Goal: Task Accomplishment & Management: Complete application form

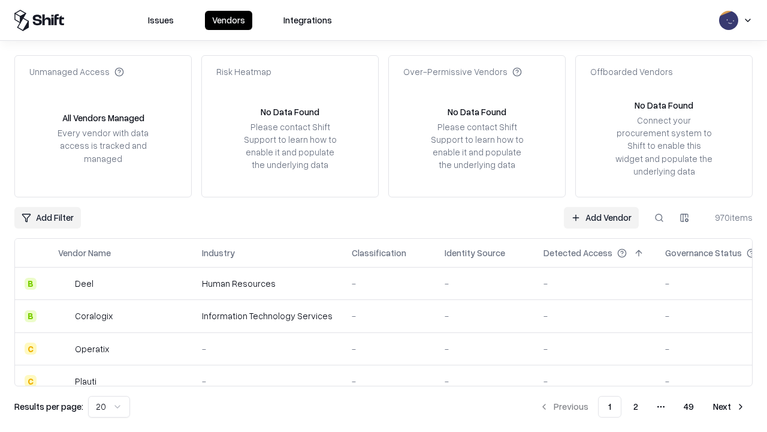
click at [601, 217] on link "Add Vendor" at bounding box center [601, 218] width 75 height 22
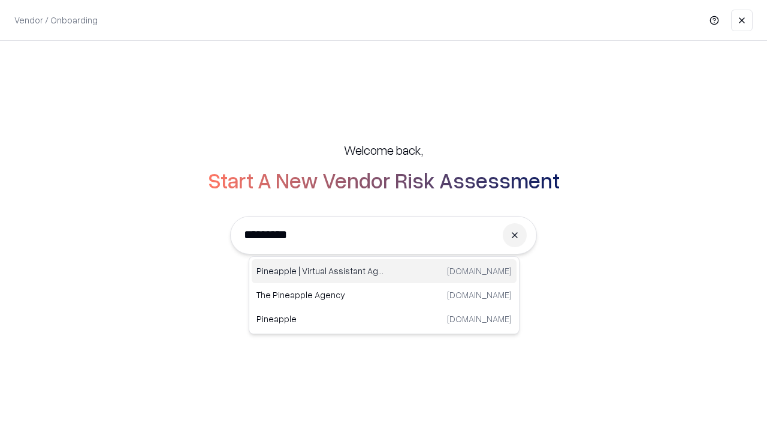
click at [384, 271] on div "Pineapple | Virtual Assistant Agency [DOMAIN_NAME]" at bounding box center [384, 271] width 265 height 24
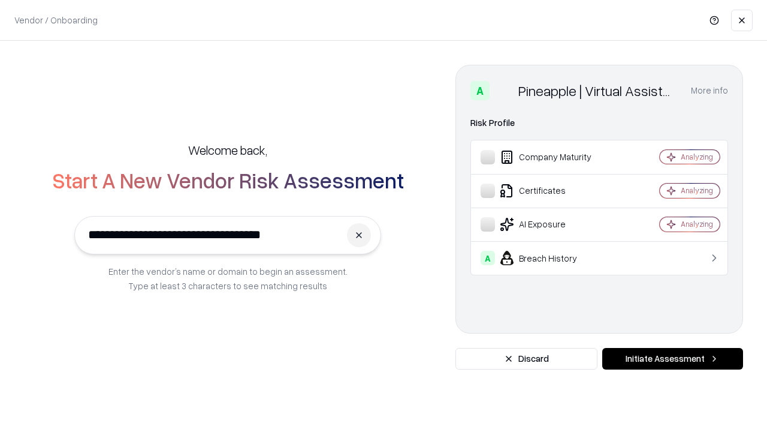
type input "**********"
click at [673, 359] on button "Initiate Assessment" at bounding box center [673, 359] width 141 height 22
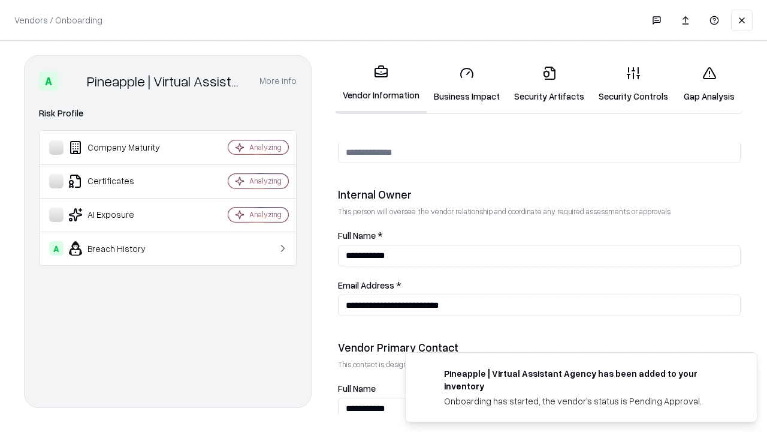
scroll to position [621, 0]
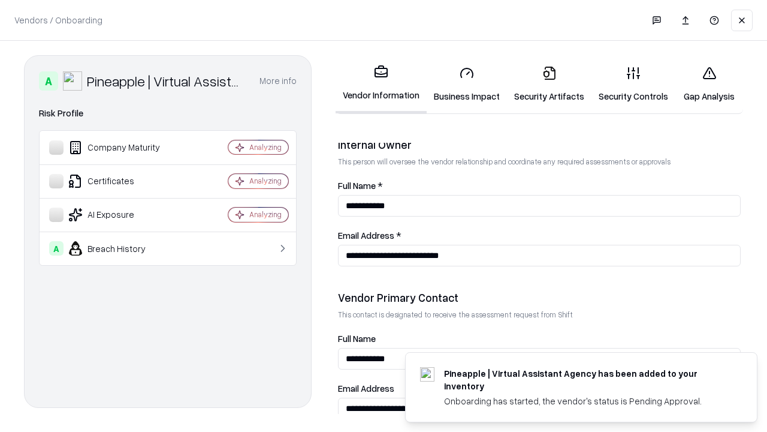
click at [549, 84] on link "Security Artifacts" at bounding box center [549, 84] width 85 height 56
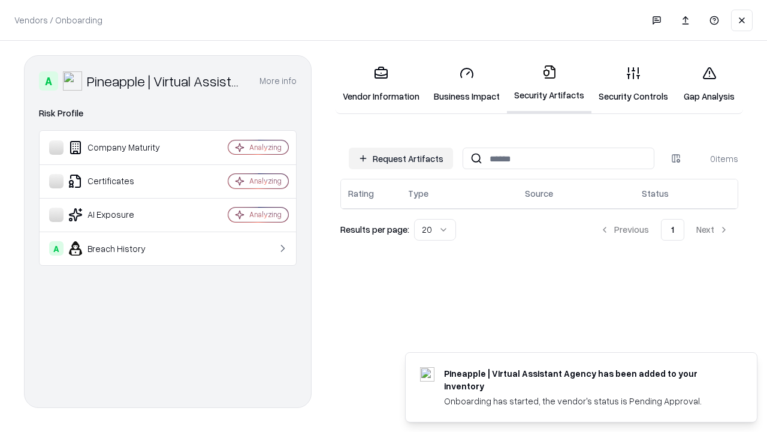
click at [401, 158] on button "Request Artifacts" at bounding box center [401, 158] width 104 height 22
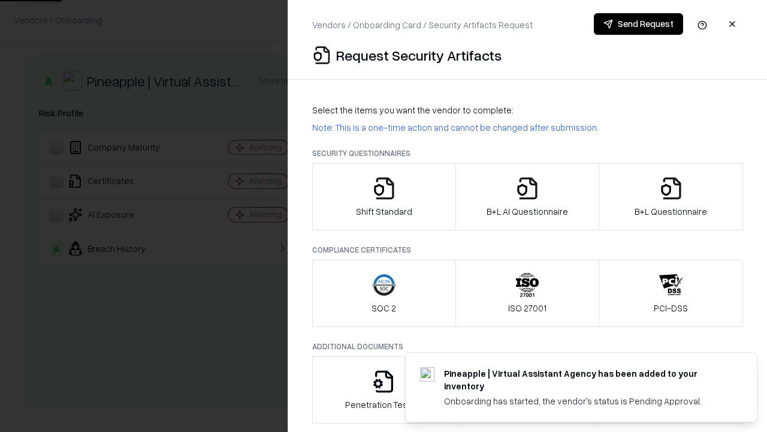
click at [671, 197] on icon "button" at bounding box center [671, 188] width 24 height 24
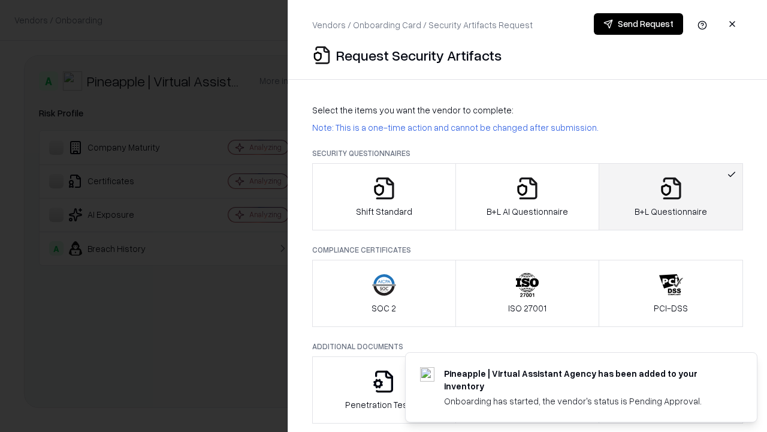
click at [527, 197] on icon "button" at bounding box center [528, 188] width 24 height 24
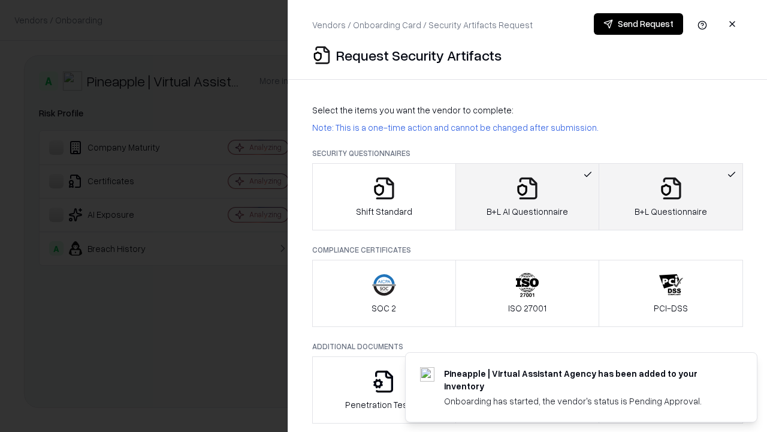
click at [638, 24] on button "Send Request" at bounding box center [638, 24] width 89 height 22
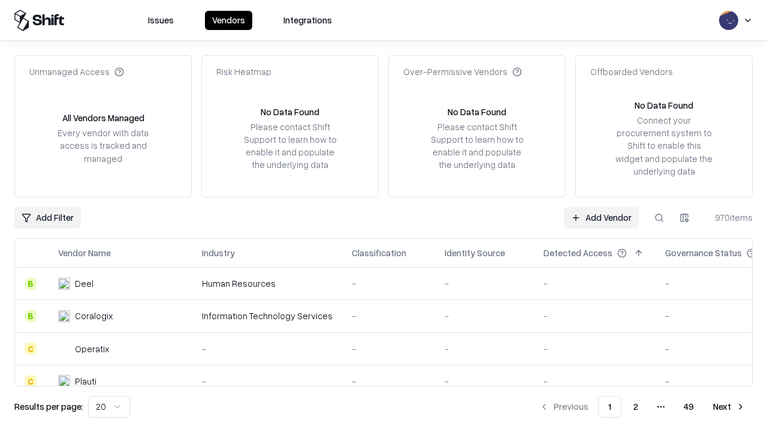
click at [659, 217] on button at bounding box center [660, 218] width 22 height 22
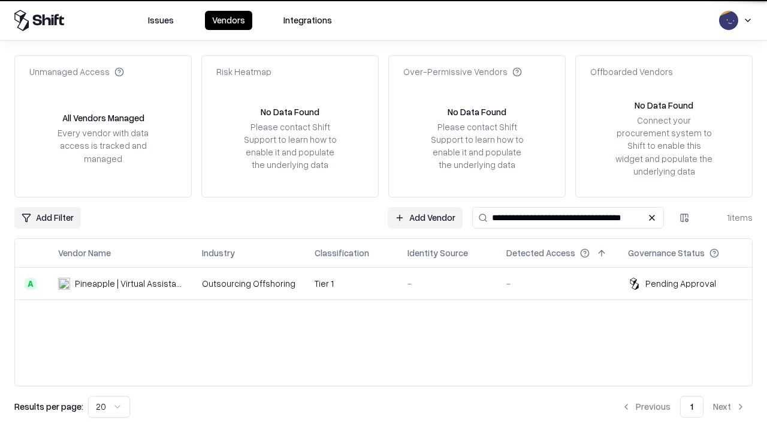
type input "**********"
click at [391, 283] on td "Tier 1" at bounding box center [351, 283] width 93 height 32
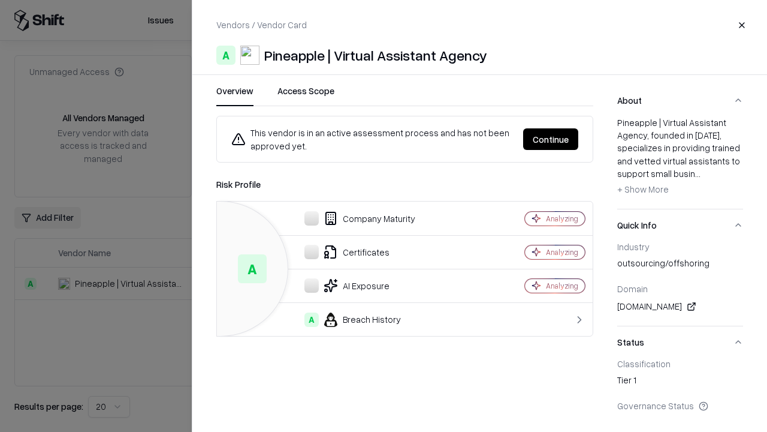
click at [551, 139] on button "Continue" at bounding box center [550, 139] width 55 height 22
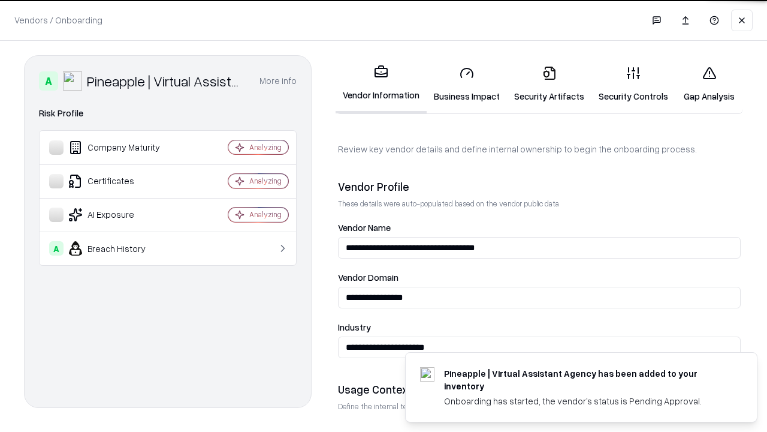
click at [549, 84] on link "Security Artifacts" at bounding box center [549, 84] width 85 height 56
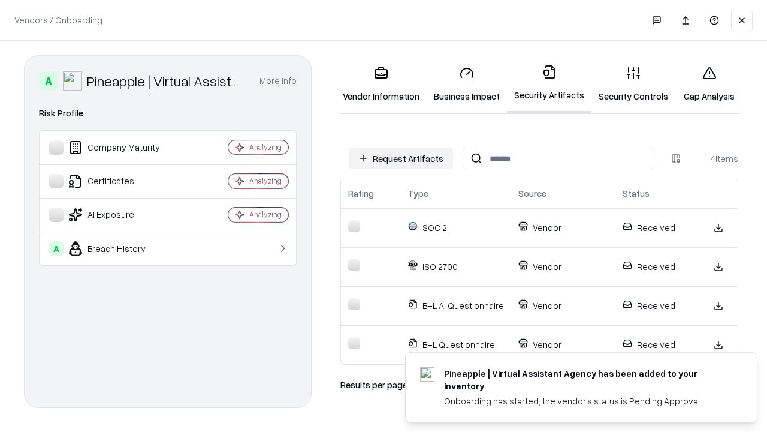
click at [709, 84] on link "Gap Analysis" at bounding box center [710, 84] width 68 height 56
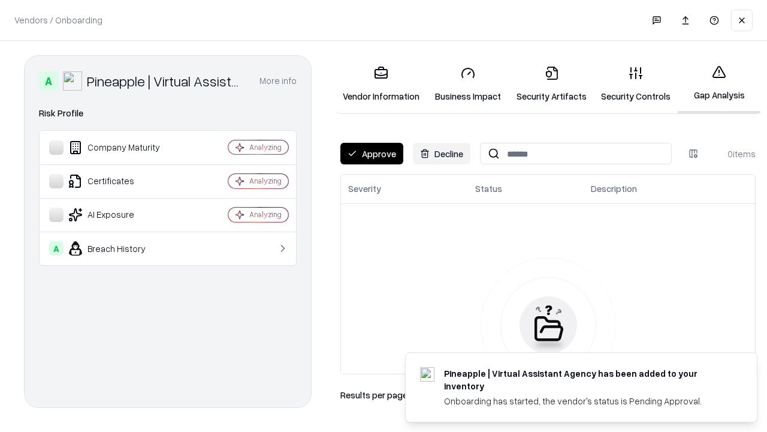
click at [372, 153] on button "Approve" at bounding box center [372, 154] width 63 height 22
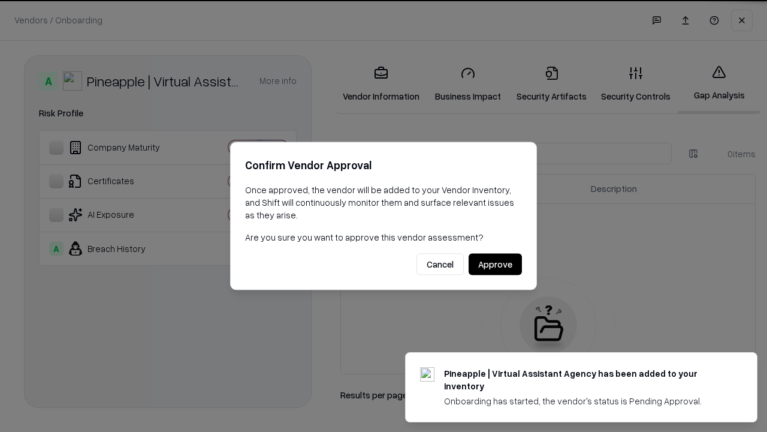
click at [495, 264] on button "Approve" at bounding box center [495, 265] width 53 height 22
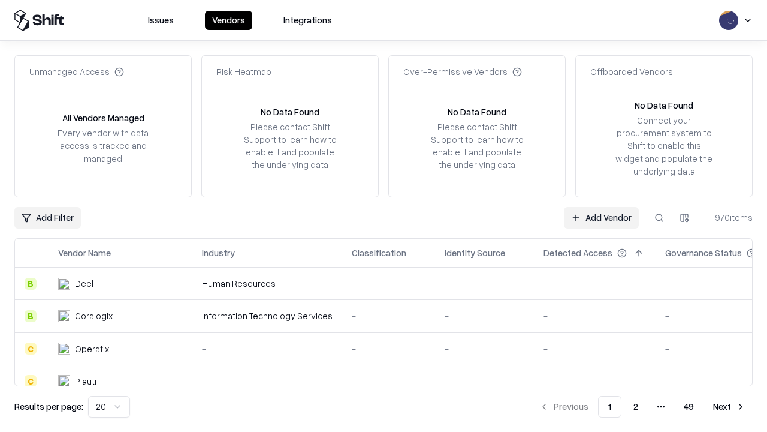
type input "**********"
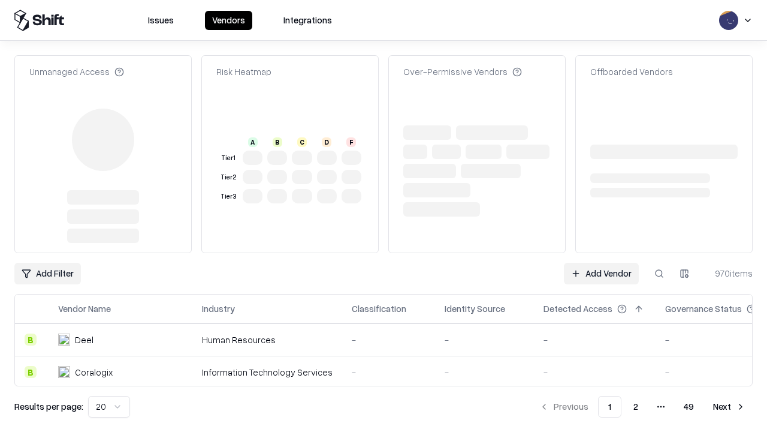
click at [601, 273] on link "Add Vendor" at bounding box center [601, 274] width 75 height 22
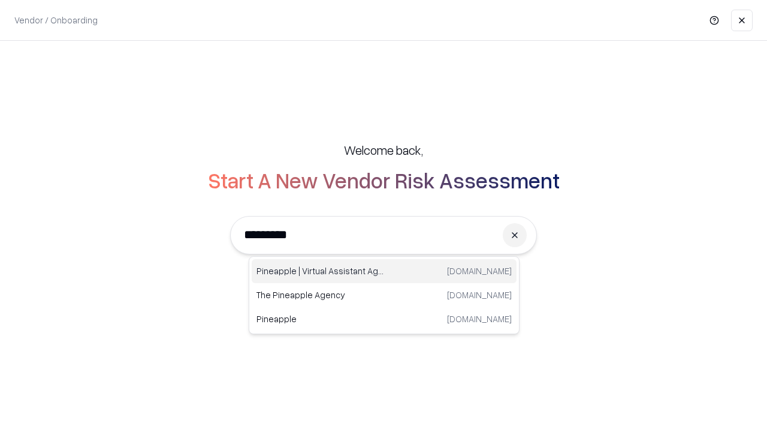
click at [384, 271] on div "Pineapple | Virtual Assistant Agency [DOMAIN_NAME]" at bounding box center [384, 271] width 265 height 24
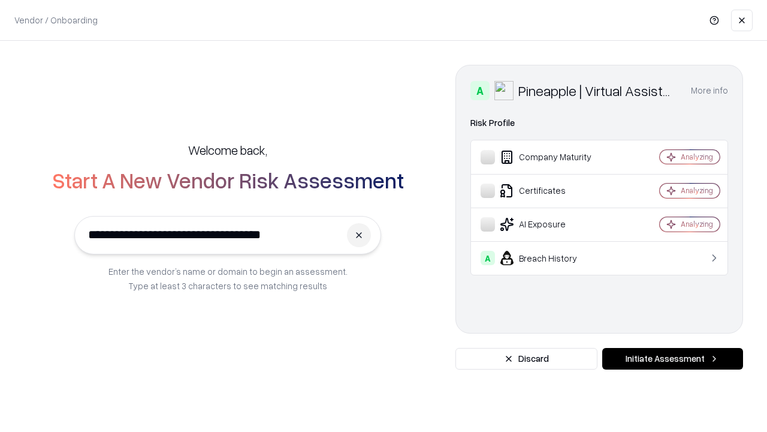
type input "**********"
click at [673, 359] on button "Initiate Assessment" at bounding box center [673, 359] width 141 height 22
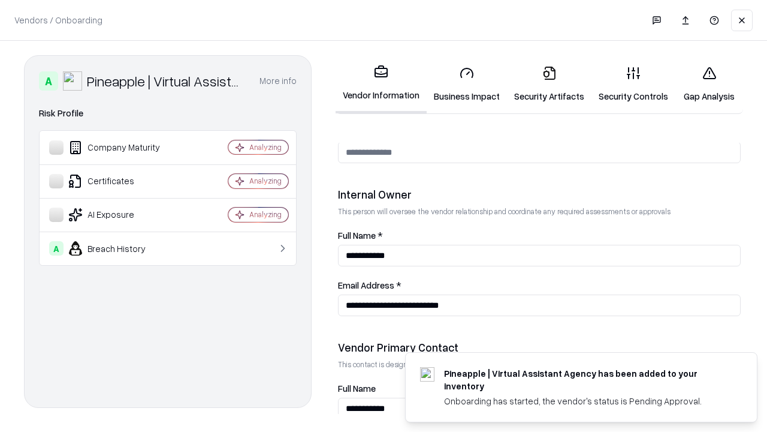
scroll to position [621, 0]
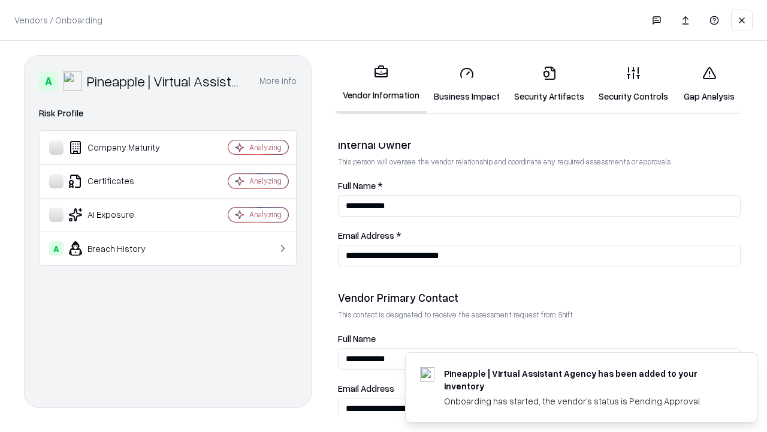
click at [709, 84] on link "Gap Analysis" at bounding box center [710, 84] width 68 height 56
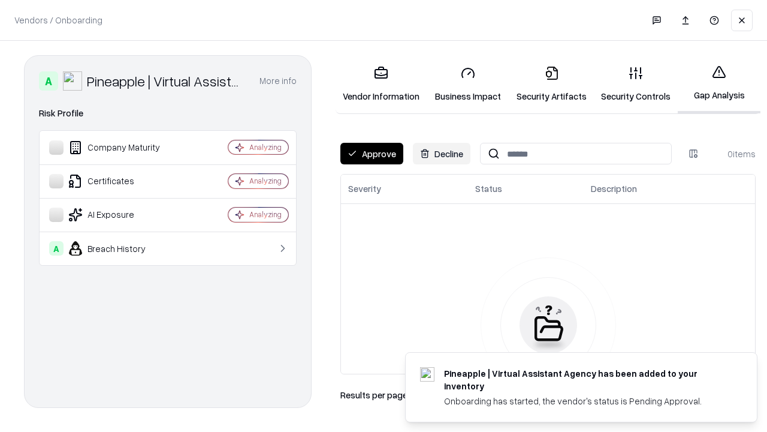
click at [372, 153] on button "Approve" at bounding box center [372, 154] width 63 height 22
